Goal: Communication & Community: Participate in discussion

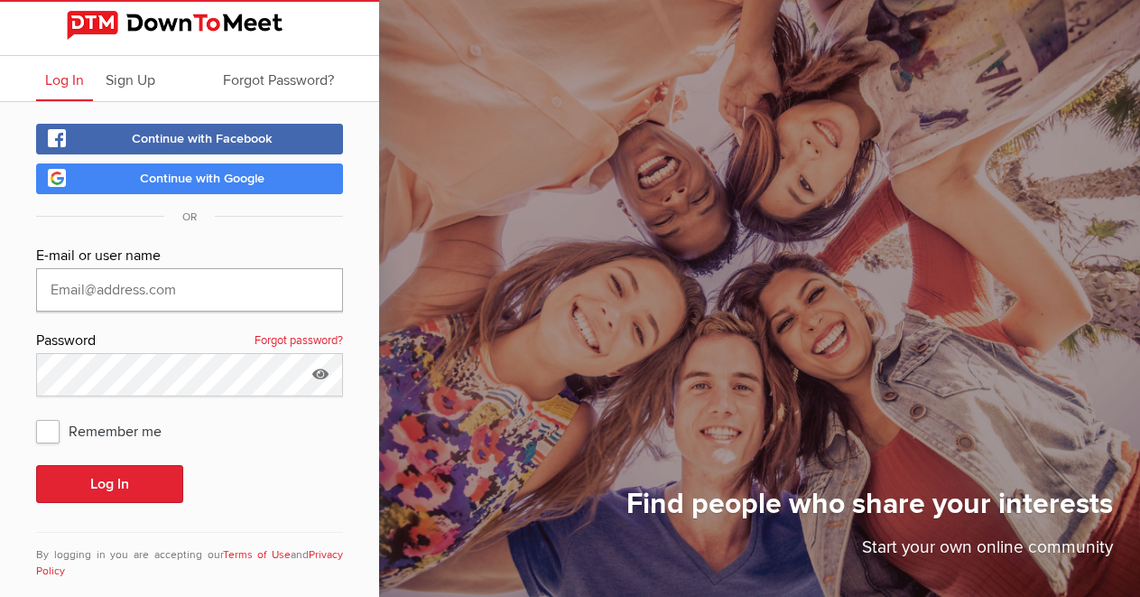
click at [181, 302] on input "text" at bounding box center [189, 289] width 307 height 43
type input "[EMAIL_ADDRESS][DOMAIN_NAME]"
click at [41, 432] on span "Remember me" at bounding box center [108, 430] width 144 height 32
click at [36, 414] on input "Remember me" at bounding box center [35, 413] width 1 height 1
checkbox input "true"
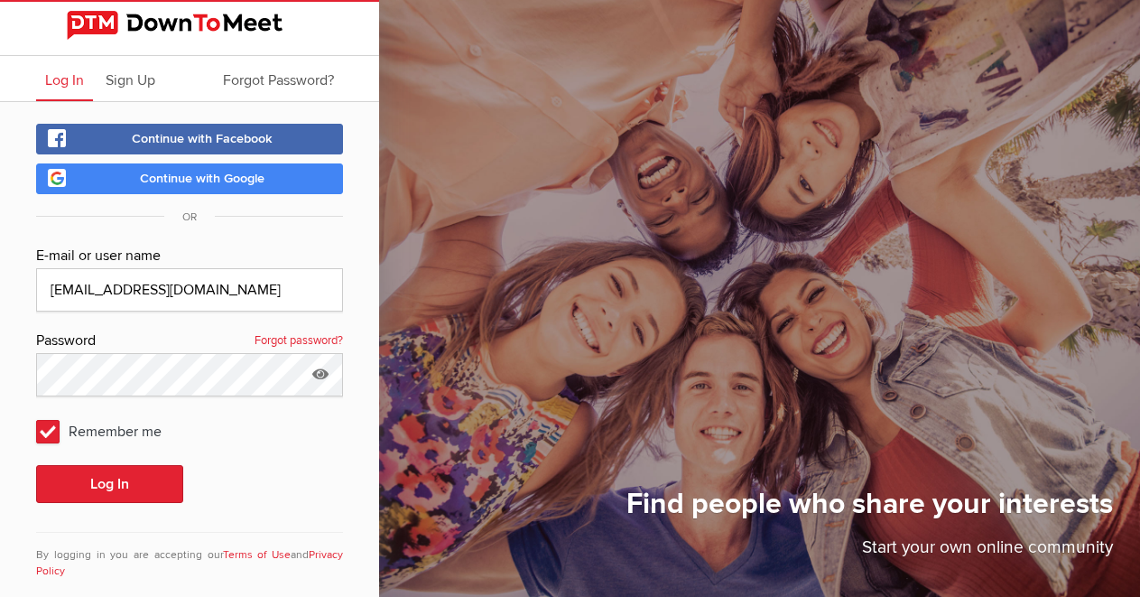
scroll to position [26, 0]
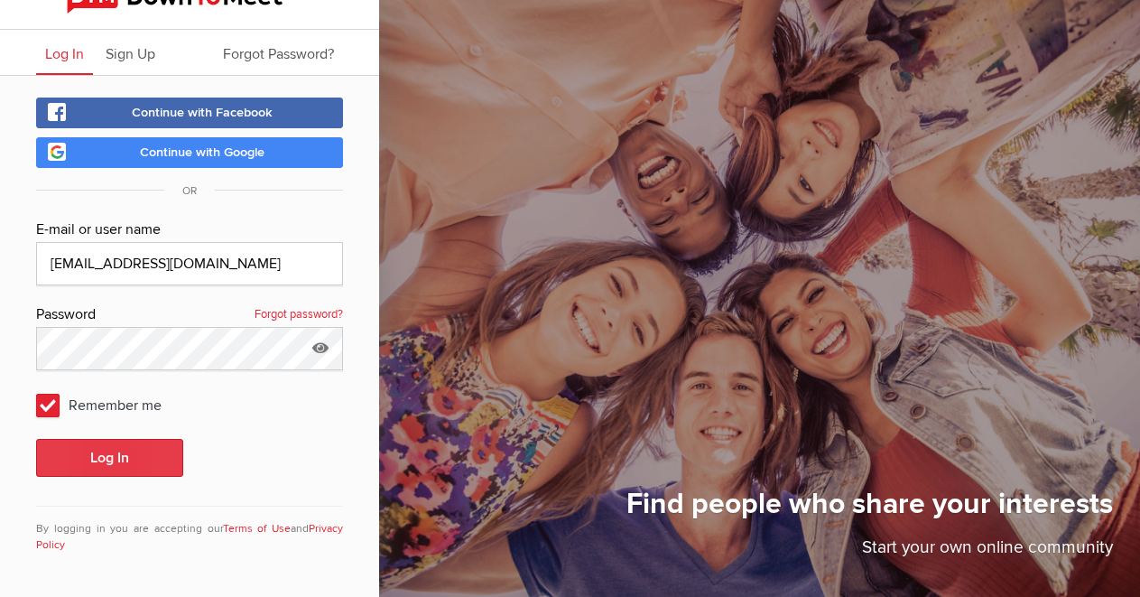
click at [133, 468] on button "Log In" at bounding box center [109, 458] width 147 height 38
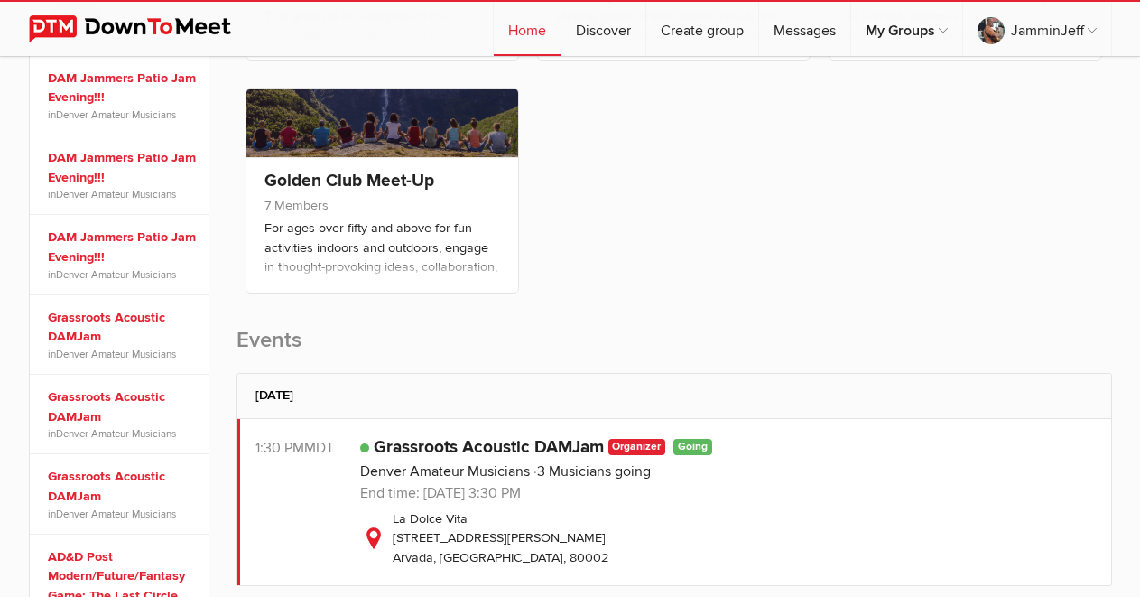
scroll to position [361, 0]
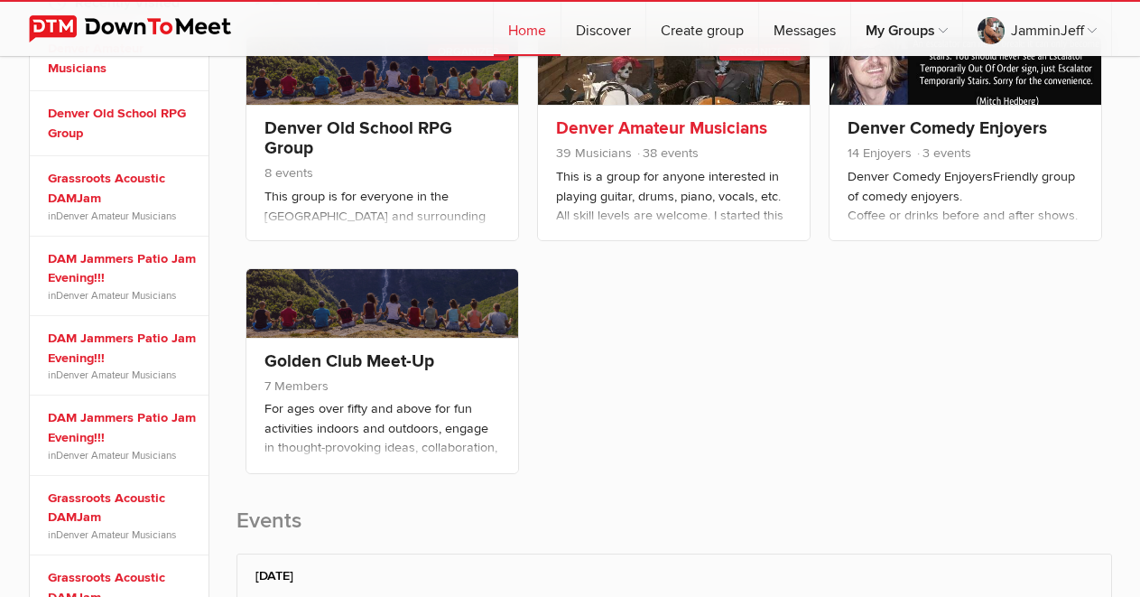
click at [677, 110] on div "Denver Amateur Musicians 39 Musicians 38 events This is a group for anyone inte…" at bounding box center [674, 172] width 272 height 135
